Goal: Task Accomplishment & Management: Manage account settings

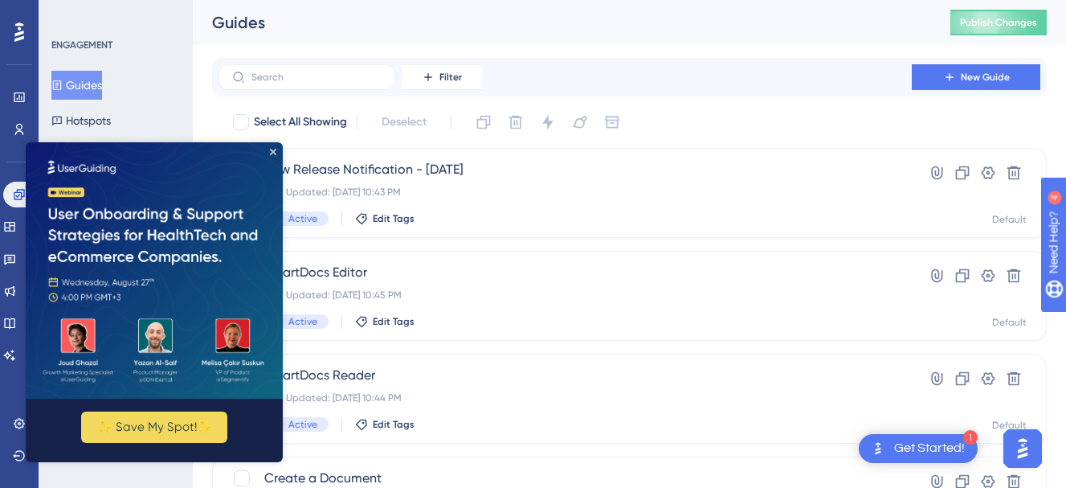
click at [276, 150] on img at bounding box center [154, 269] width 257 height 256
click at [279, 148] on img at bounding box center [154, 269] width 257 height 256
click at [276, 149] on icon "Close Preview" at bounding box center [273, 151] width 6 height 6
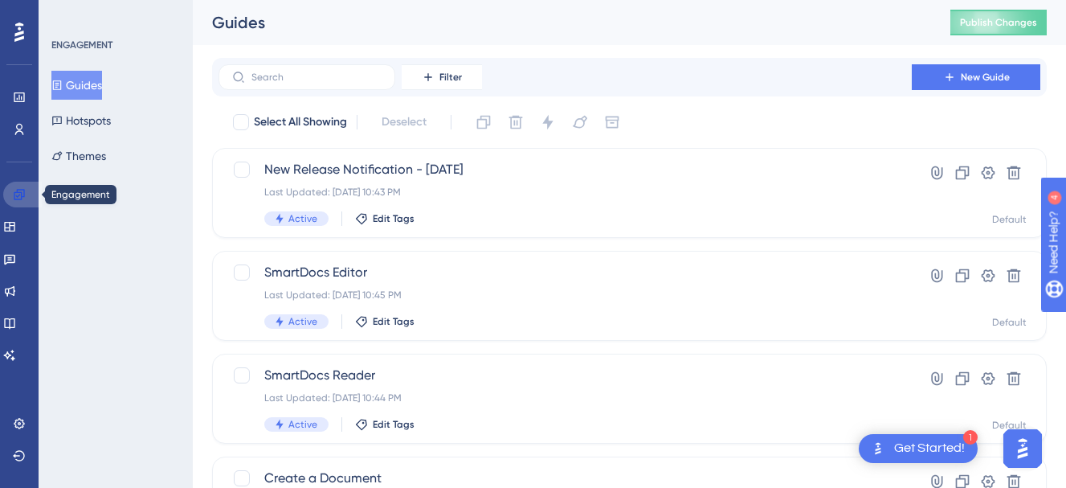
click at [17, 188] on icon at bounding box center [19, 194] width 13 height 13
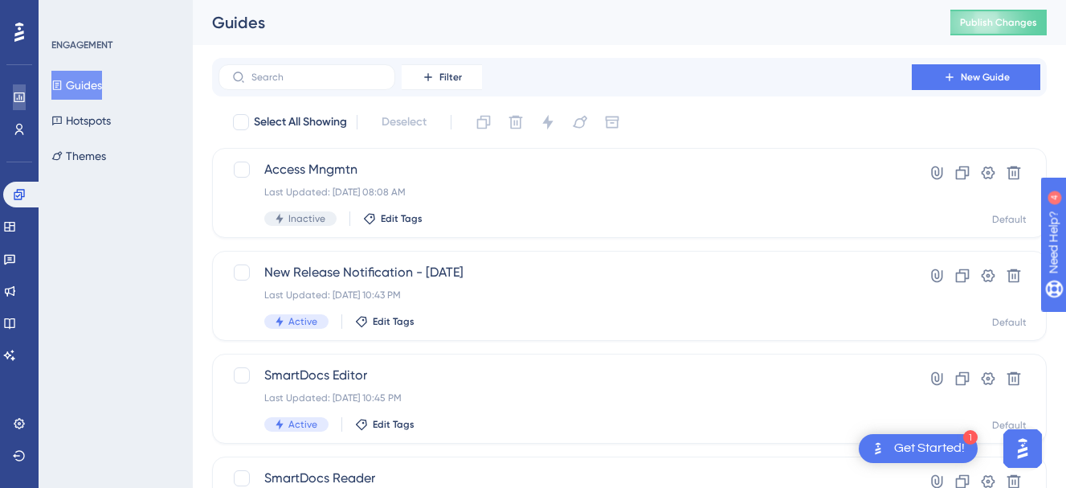
click at [22, 90] on link at bounding box center [19, 97] width 13 height 26
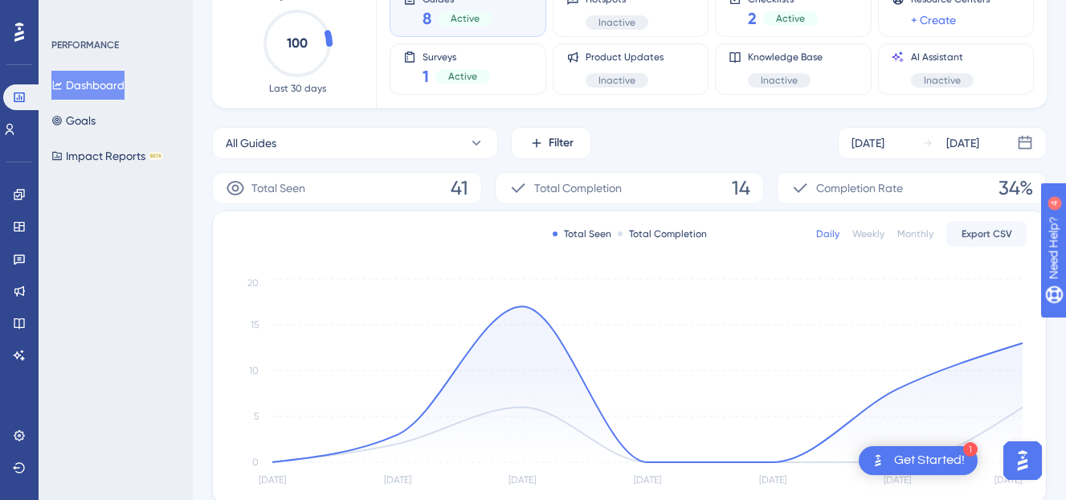
scroll to position [176, 0]
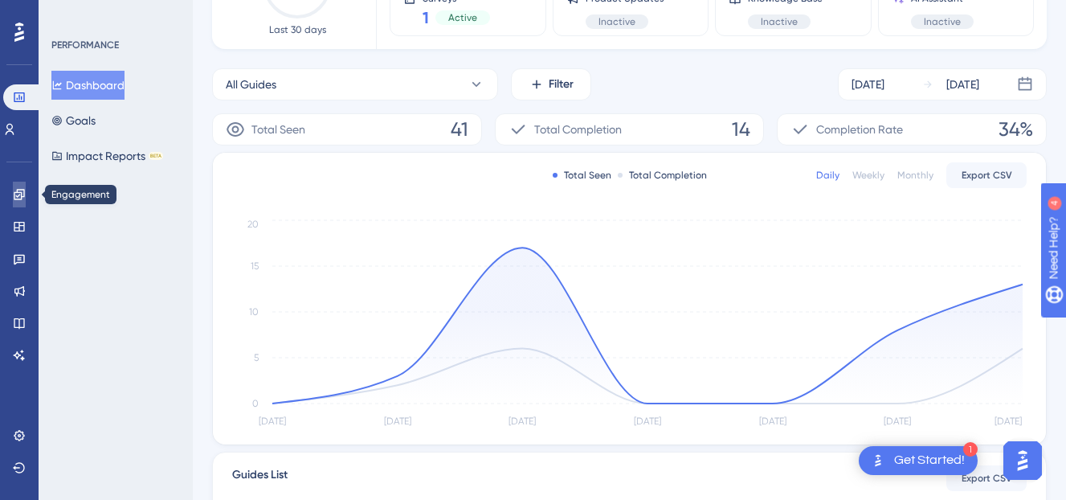
click at [26, 191] on link at bounding box center [19, 195] width 13 height 26
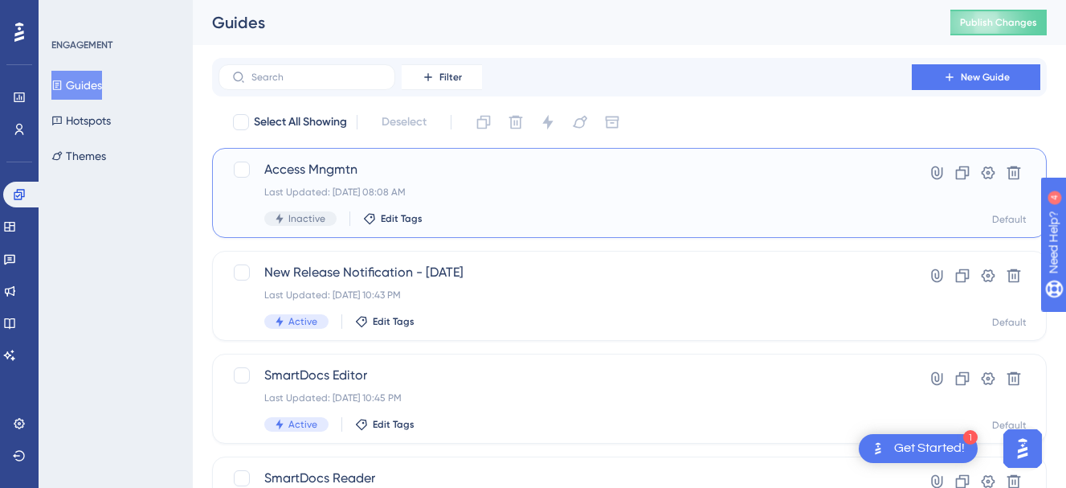
click at [515, 177] on span "Access Mngmtn" at bounding box center [565, 169] width 602 height 19
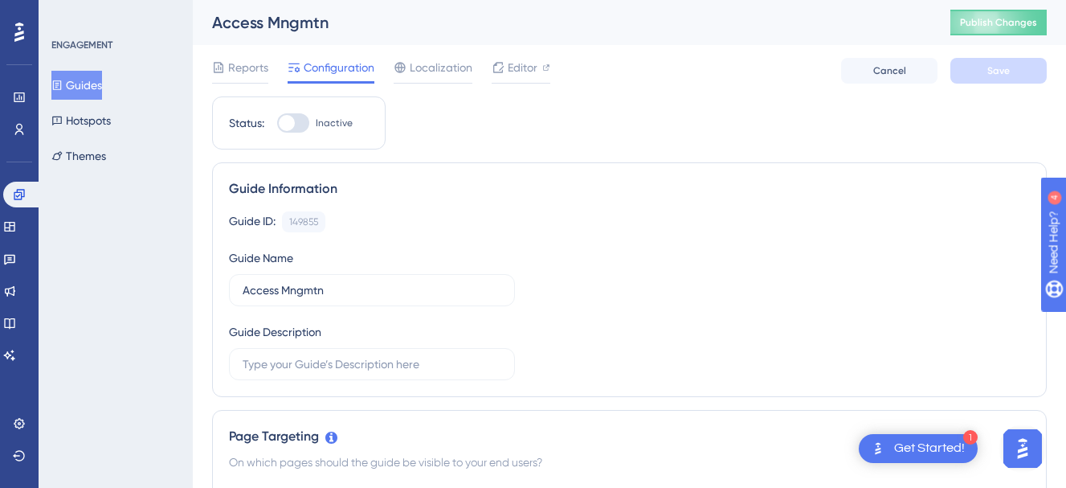
click at [82, 87] on button "Guides" at bounding box center [76, 85] width 51 height 29
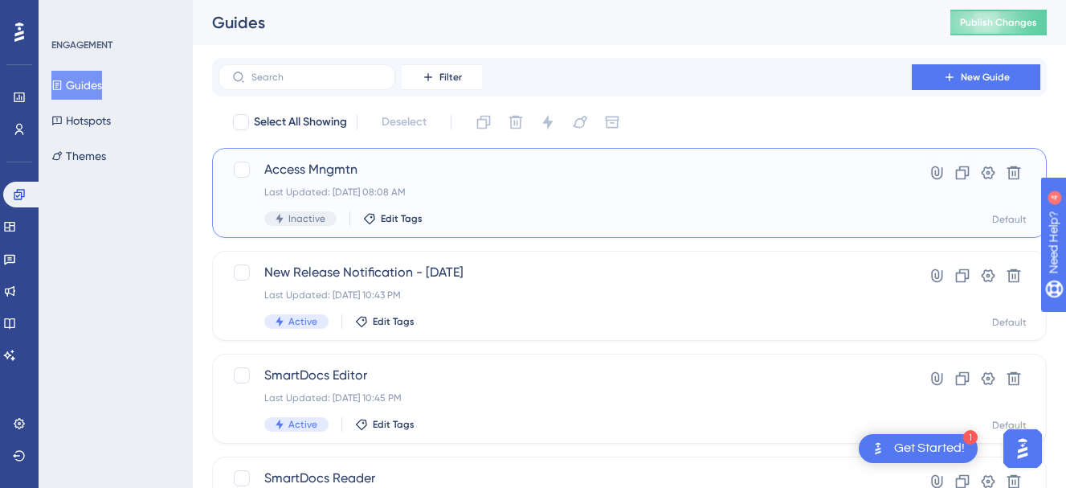
click at [518, 178] on span "Access Mngmtn" at bounding box center [565, 169] width 602 height 19
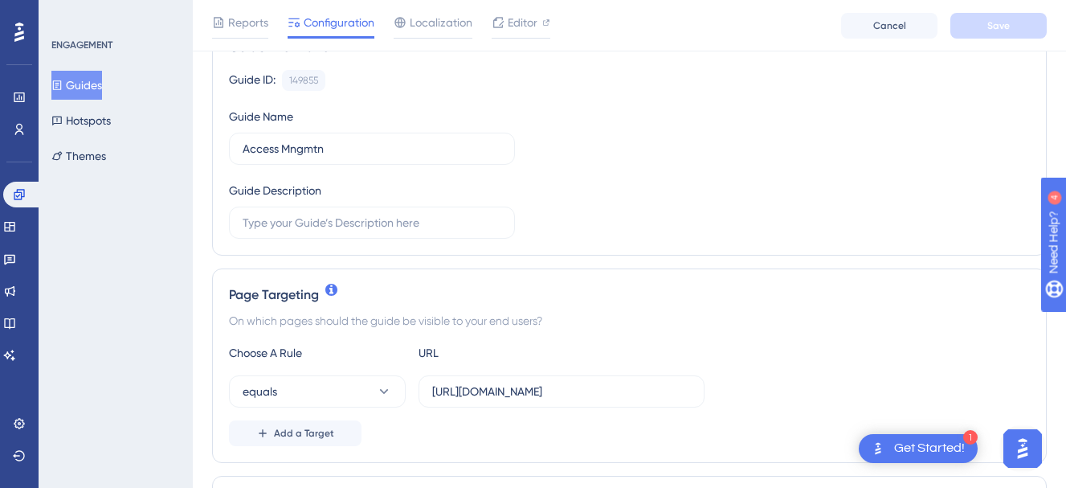
scroll to position [170, 0]
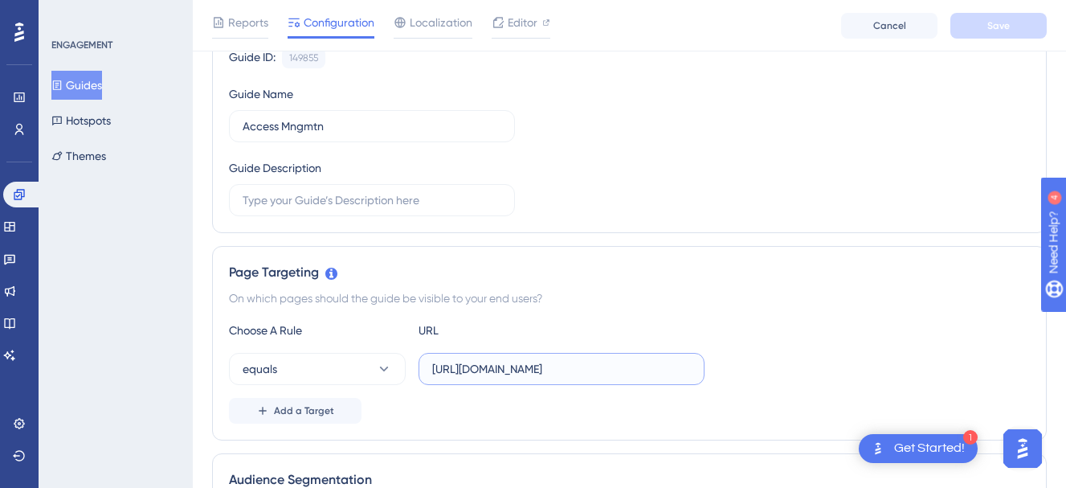
click at [501, 368] on input "https://smartsuite.trustflight.io/user-management" at bounding box center [561, 369] width 259 height 18
click at [501, 367] on input "https://smartsuite.trustflight.io/user-management" at bounding box center [561, 369] width 259 height 18
click at [484, 374] on input "https://smartsuite.trustflight.io/user-management" at bounding box center [561, 369] width 259 height 18
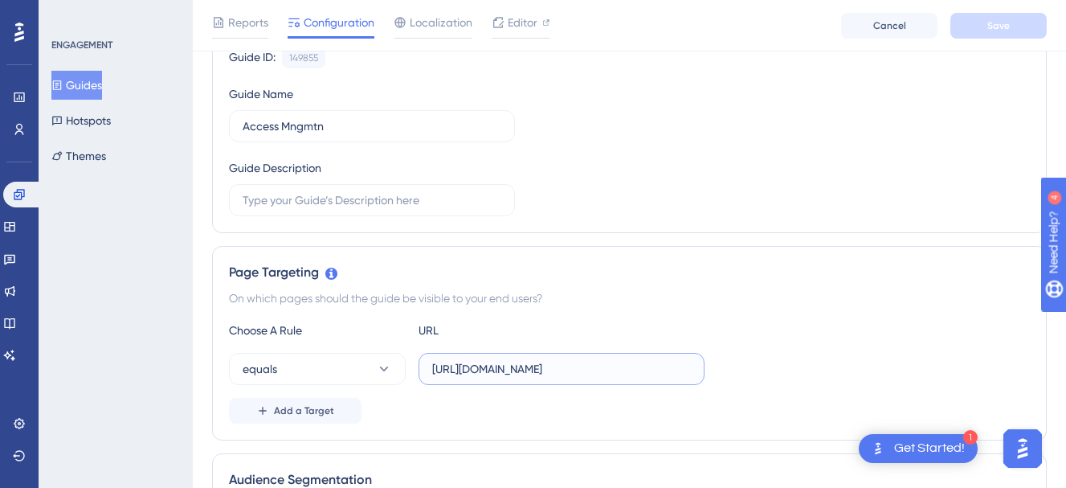
scroll to position [0, 2]
drag, startPoint x: 597, startPoint y: 373, endPoint x: 726, endPoint y: 370, distance: 128.6
click at [726, 370] on div "equals https://smartsuite.trustflight.io/user-management" at bounding box center [629, 369] width 801 height 32
click at [804, 264] on div "Page Targeting" at bounding box center [629, 272] width 801 height 19
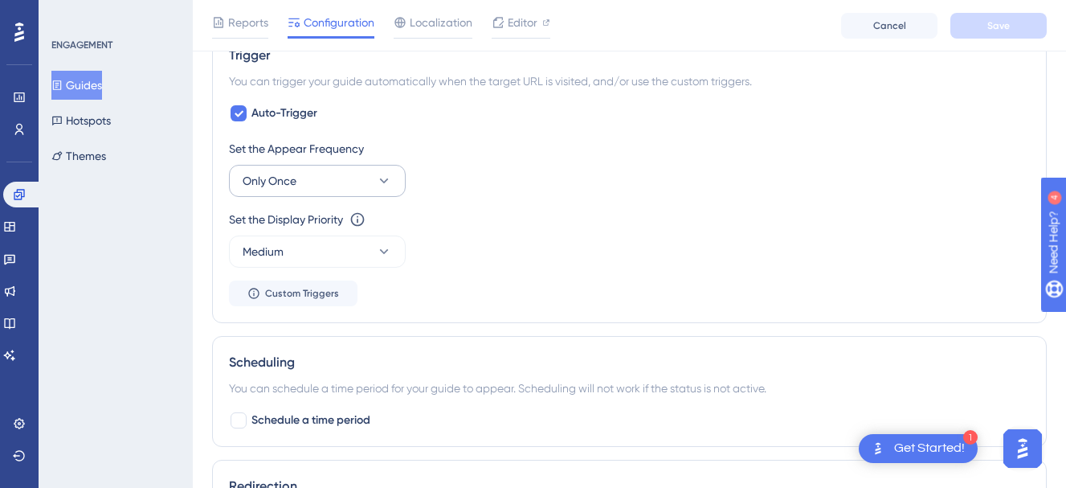
scroll to position [599, 0]
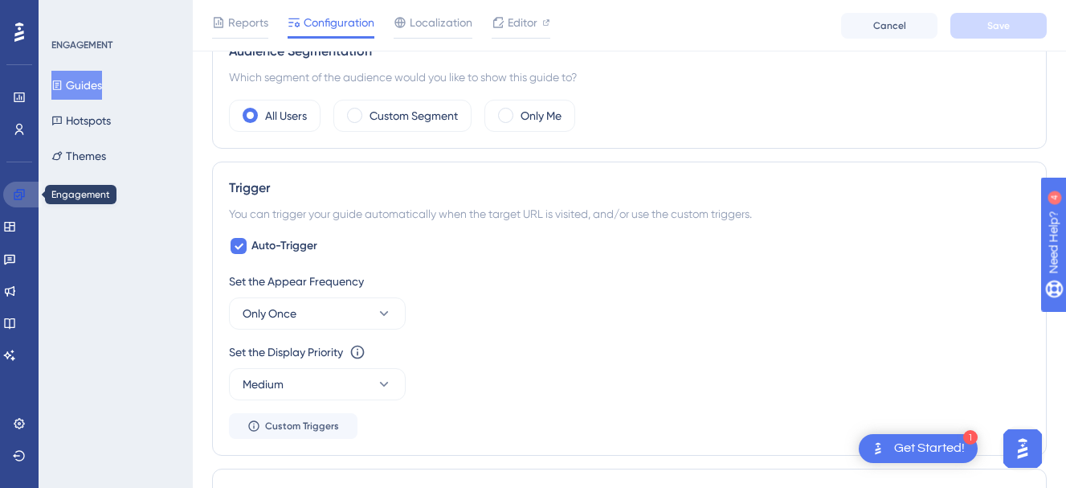
click at [24, 190] on icon at bounding box center [19, 194] width 13 height 13
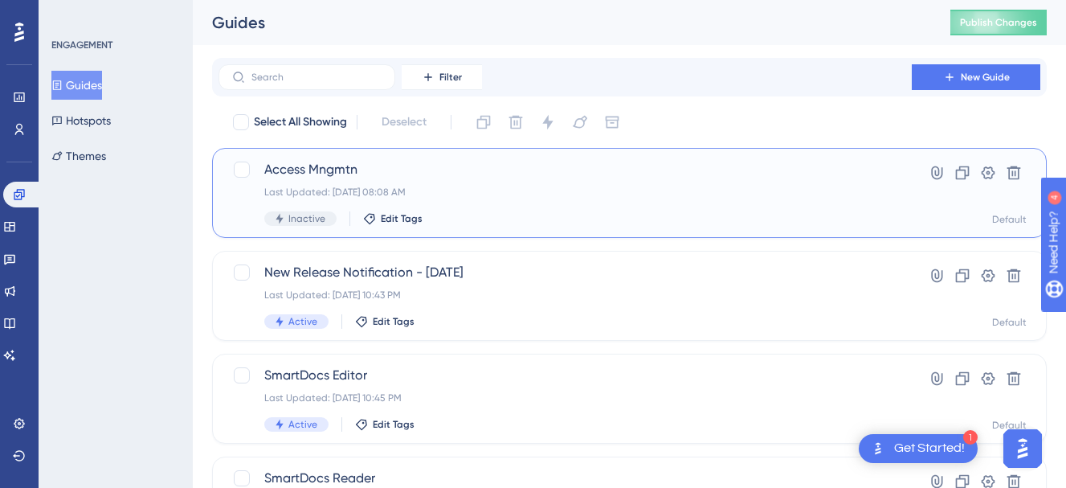
click at [564, 212] on div "Inactive Edit Tags" at bounding box center [565, 218] width 602 height 14
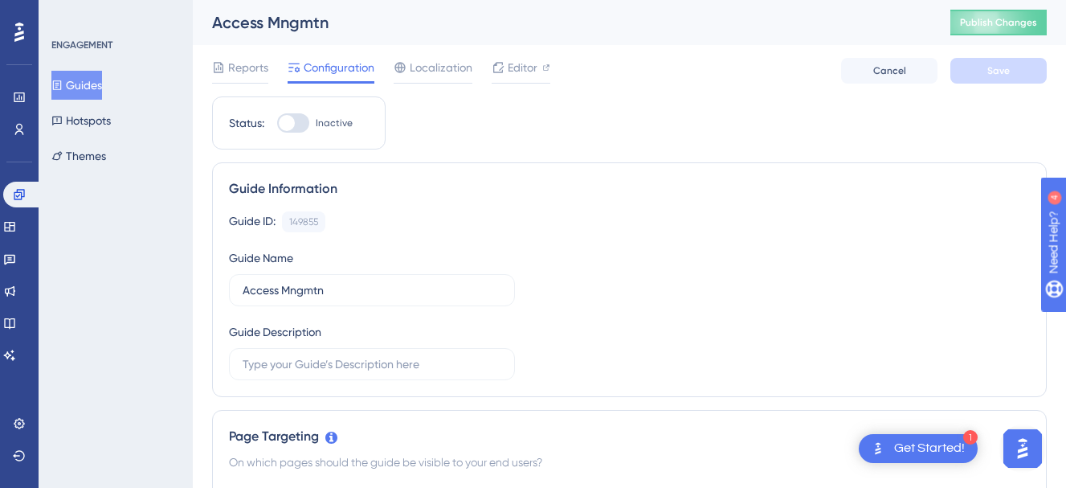
click at [309, 126] on label "Inactive" at bounding box center [315, 122] width 76 height 19
click at [277, 124] on input "Inactive" at bounding box center [276, 123] width 1 height 1
checkbox input "true"
click at [410, 71] on span "Localization" at bounding box center [441, 67] width 63 height 19
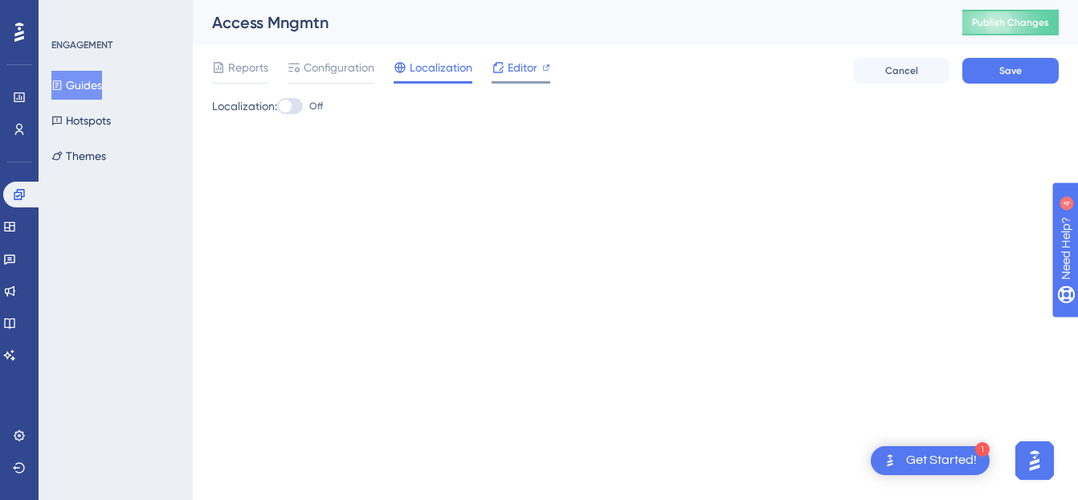
click at [530, 76] on span "Editor" at bounding box center [523, 67] width 30 height 19
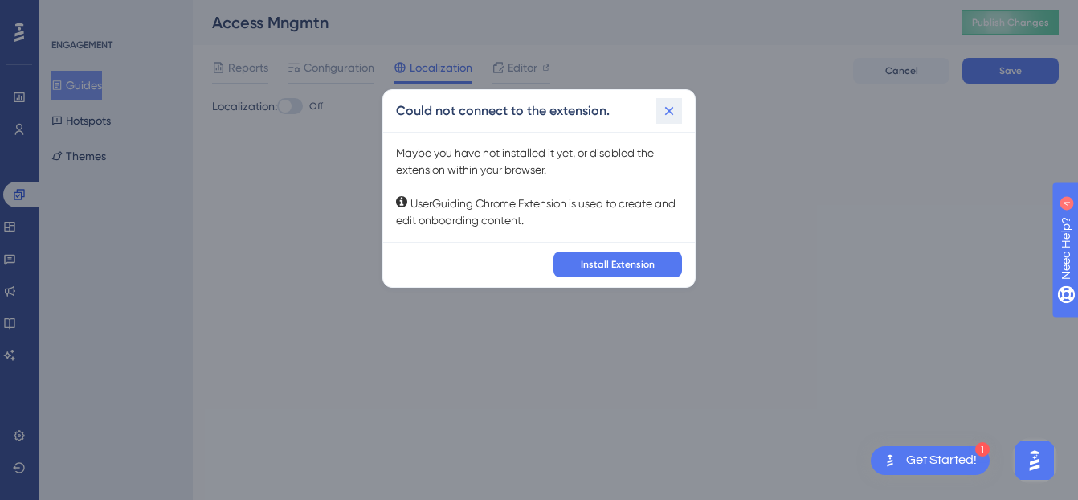
click at [672, 109] on icon at bounding box center [669, 111] width 16 height 16
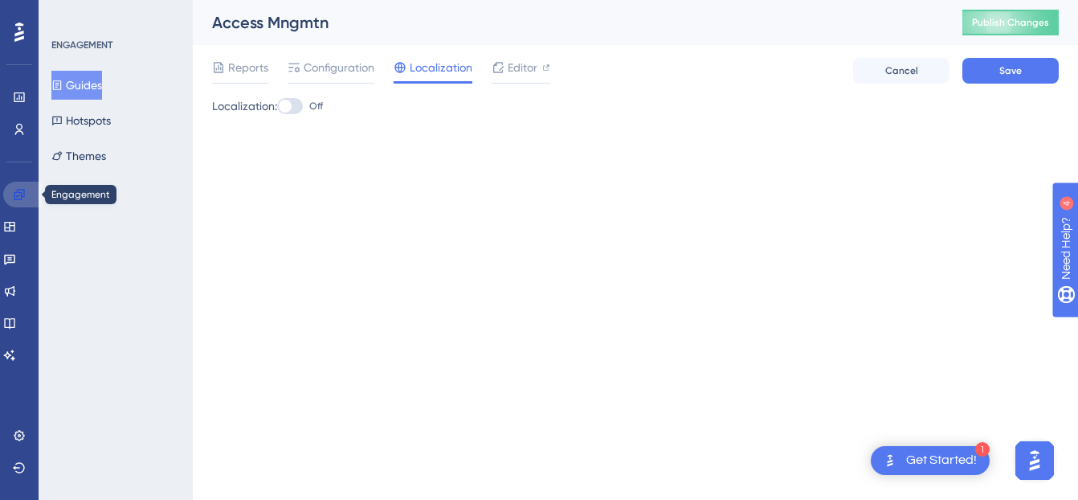
click at [28, 199] on link at bounding box center [22, 195] width 39 height 26
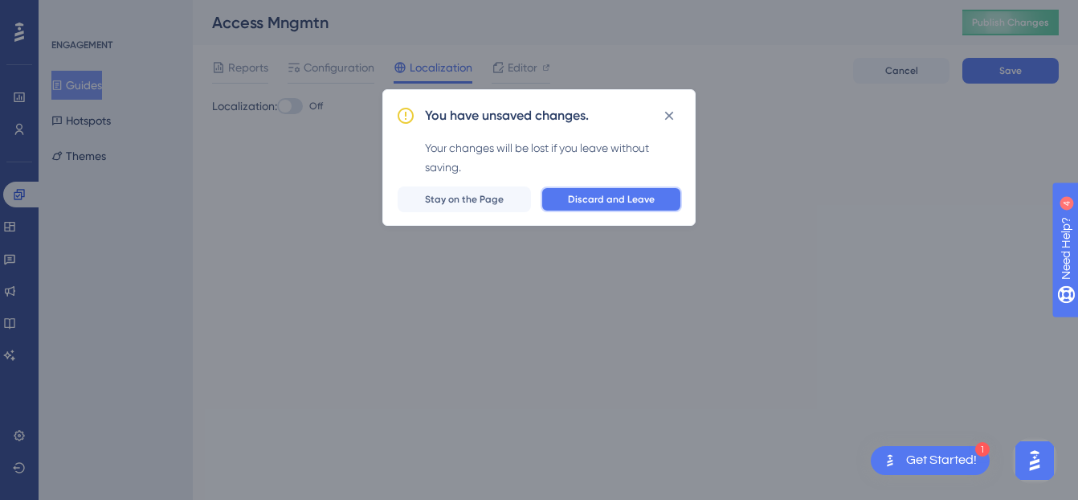
click at [627, 202] on span "Discard and Leave" at bounding box center [611, 199] width 87 height 13
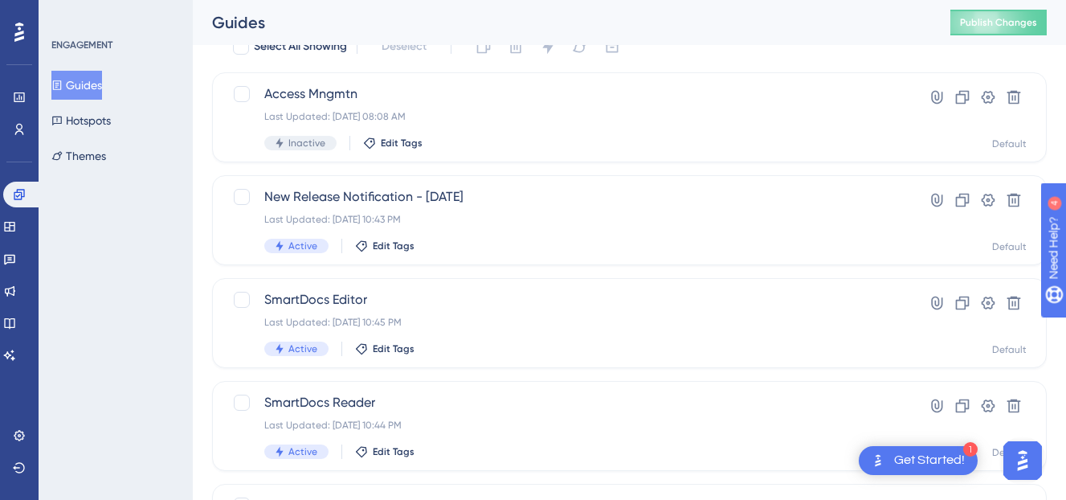
scroll to position [85, 0]
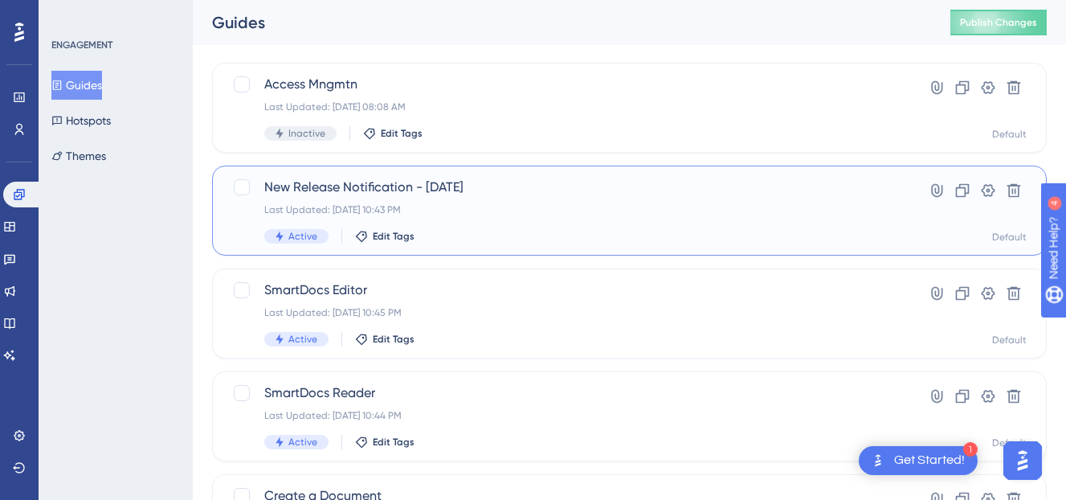
click at [630, 222] on div "New Release Notification - 2025.07.03 Last Updated: Jul 21 2025, 10:43 PM Activ…" at bounding box center [565, 211] width 602 height 66
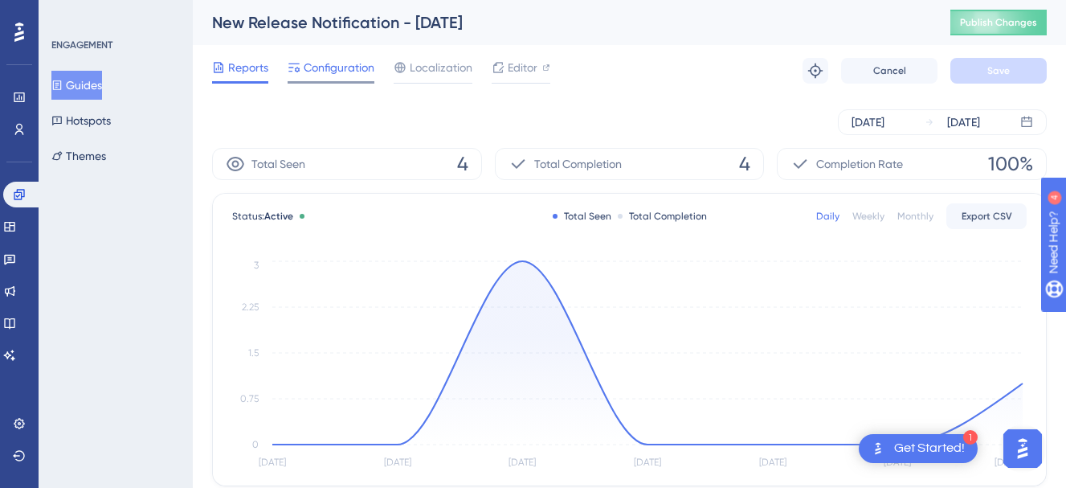
click at [346, 63] on span "Configuration" at bounding box center [339, 67] width 71 height 19
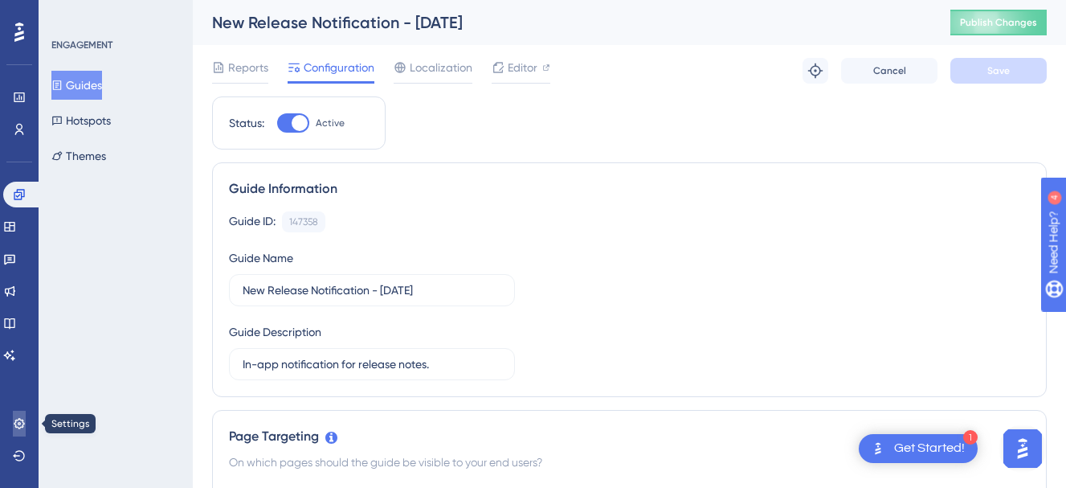
click at [19, 427] on icon at bounding box center [19, 423] width 13 height 13
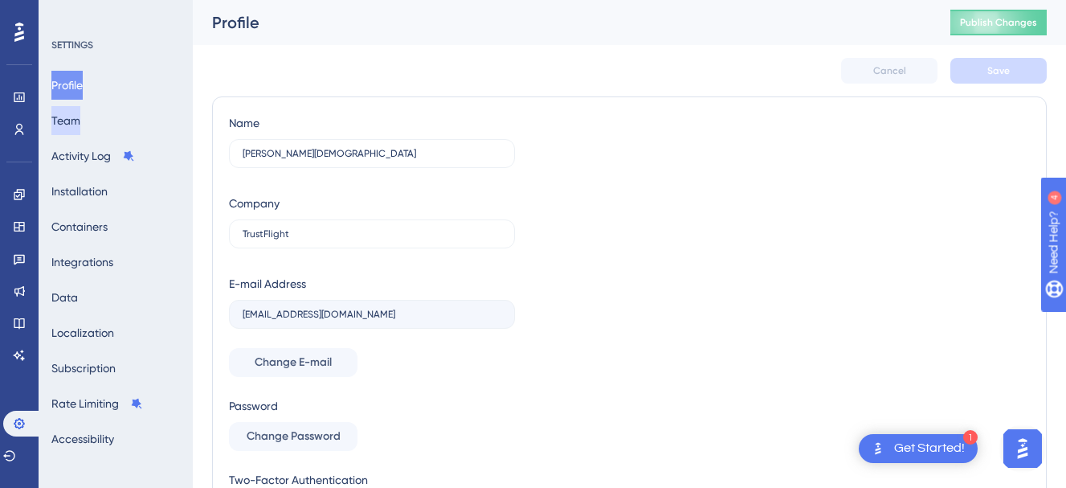
click at [80, 127] on button "Team" at bounding box center [65, 120] width 29 height 29
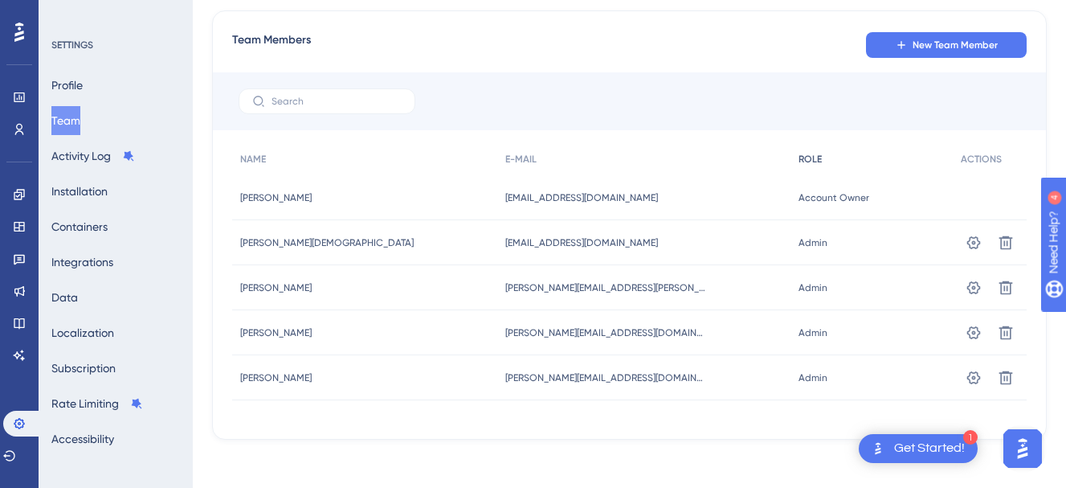
scroll to position [89, 0]
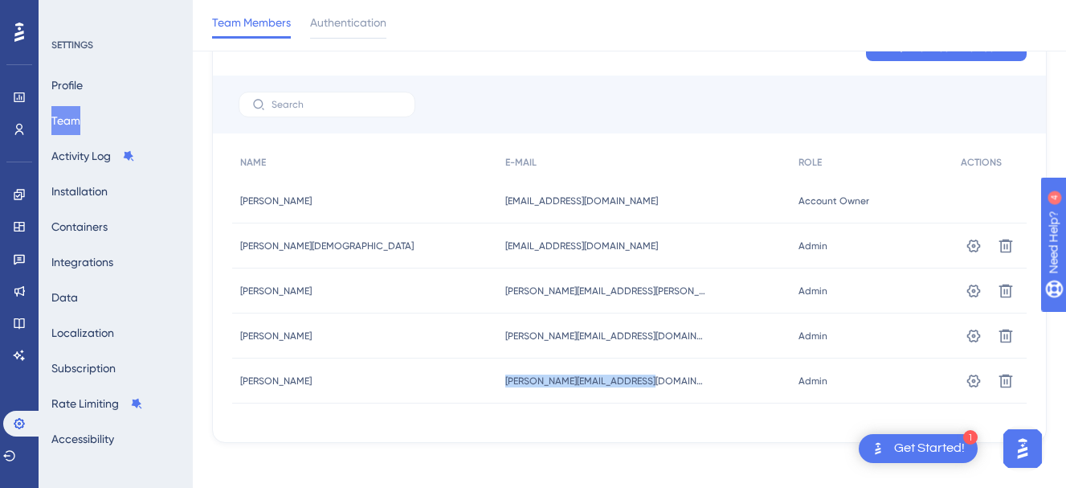
drag, startPoint x: 419, startPoint y: 385, endPoint x: 601, endPoint y: 389, distance: 182.5
click at [0, 0] on div "Colin Harley Colin Harley colin.harley@trustflight.com colin.harley@trustflight…" at bounding box center [0, 0] width 0 height 0
drag, startPoint x: 467, startPoint y: 85, endPoint x: 222, endPoint y: 82, distance: 245.1
click at [466, 85] on div at bounding box center [629, 105] width 833 height 58
click at [19, 202] on link at bounding box center [19, 195] width 13 height 26
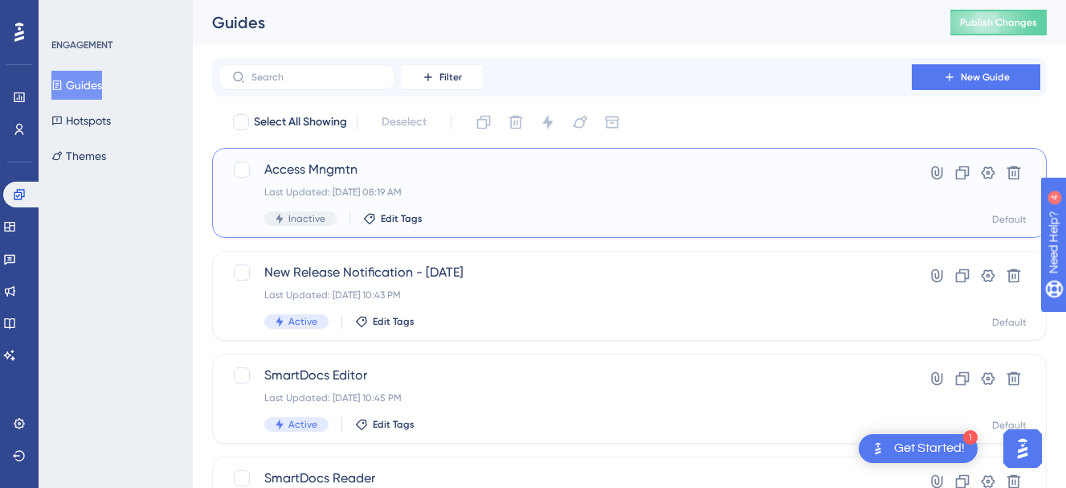
click at [509, 202] on div "Access Mngmtn Last Updated: Aug 12 2025, 08:19 AM Inactive Edit Tags" at bounding box center [565, 193] width 602 height 66
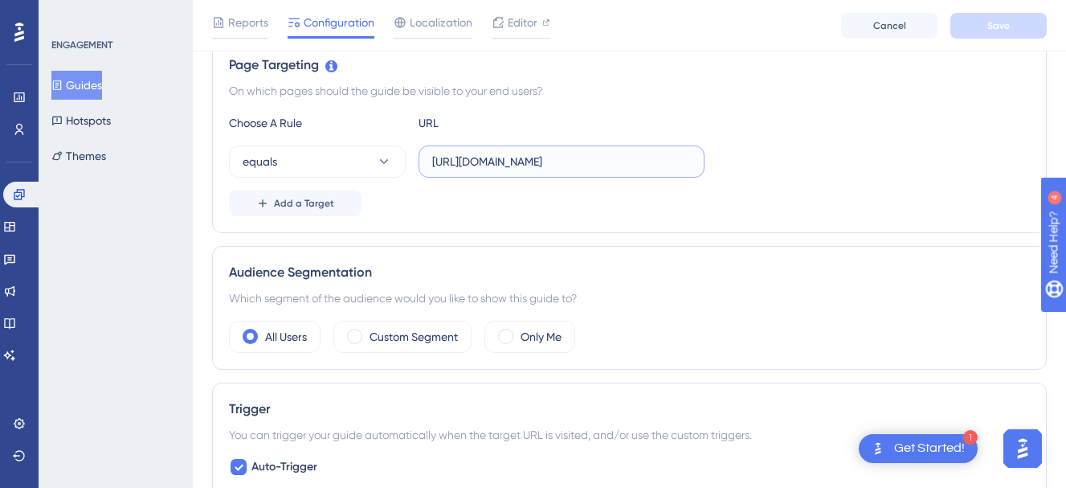
scroll to position [0, 2]
drag, startPoint x: 589, startPoint y: 169, endPoint x: 747, endPoint y: 168, distance: 157.5
click at [747, 168] on div "equals https://smartsuite.trustflight.io/user-management" at bounding box center [629, 161] width 801 height 32
click at [26, 100] on link at bounding box center [19, 97] width 13 height 26
